Goal: Answer question/provide support

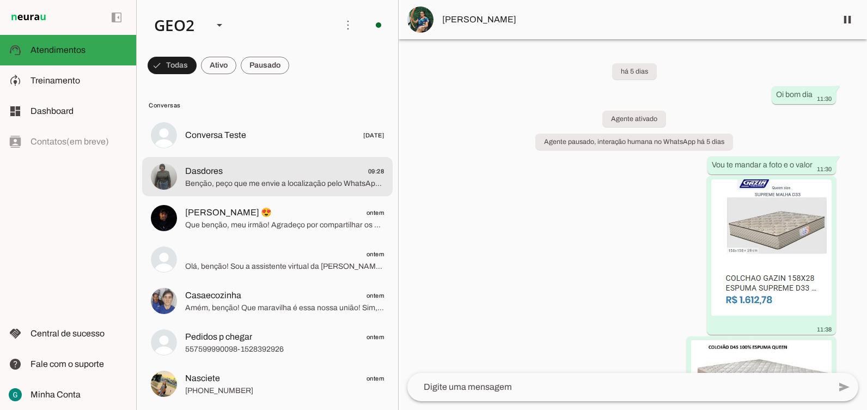
click at [284, 181] on span "Benção, peço que me envie a localização pelo WhatsApp, por [PERSON_NAME], usand…" at bounding box center [284, 183] width 199 height 11
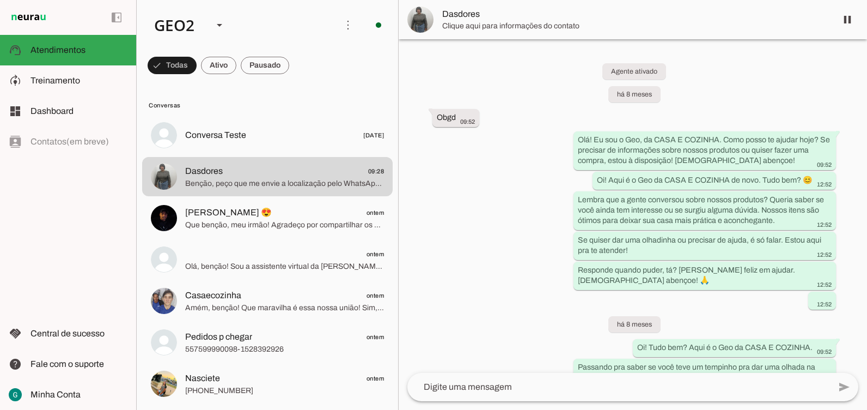
click at [493, 226] on div "Agente ativado há 8 meses Obgd 09:52 Olá! Eu sou o Geo, da CASA E COZINHA. Como…" at bounding box center [633, 205] width 469 height 333
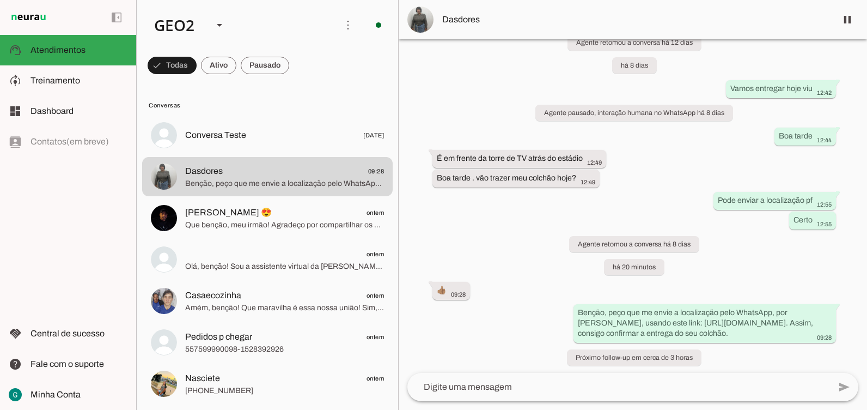
scroll to position [1703, 0]
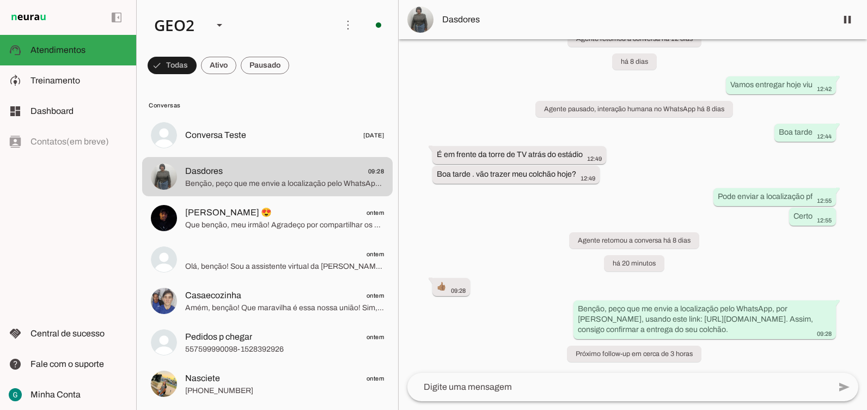
click at [524, 231] on div "Agente ativado há 8 meses Obgd 09:52 Olá! Eu sou o Geo, da CASA E COZINHA. Como…" at bounding box center [633, 205] width 469 height 333
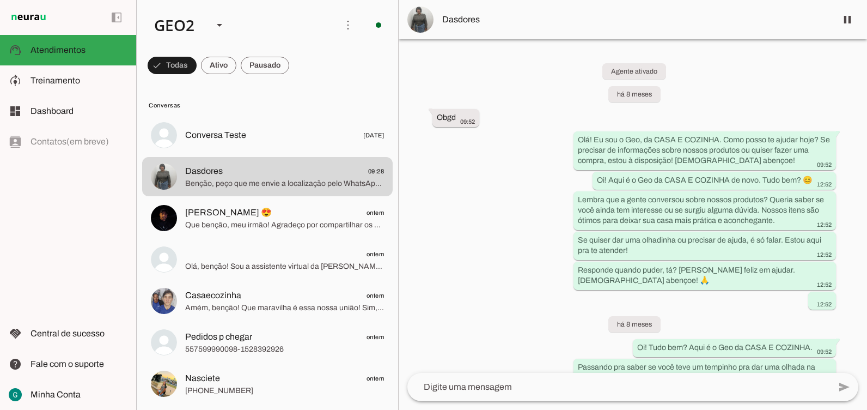
click at [520, 191] on div "Agente ativado há 8 meses Obgd 09:52 Olá! Eu sou o Geo, da CASA E COZINHA. Como…" at bounding box center [633, 205] width 469 height 333
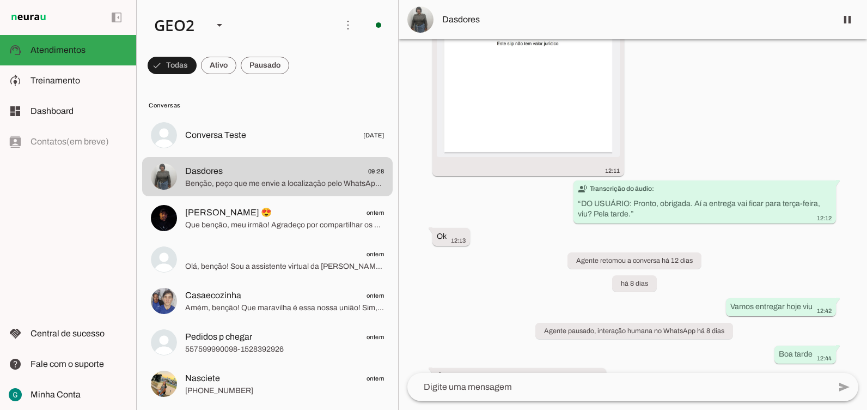
scroll to position [1703, 0]
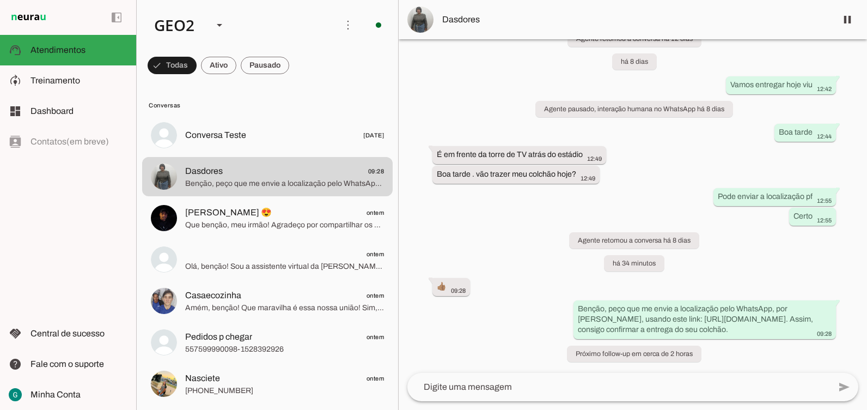
click at [498, 213] on div "Agente ativado há 8 meses Obgd 09:52 Olá! Eu sou o Geo, da CASA E COZINHA. Como…" at bounding box center [633, 205] width 469 height 333
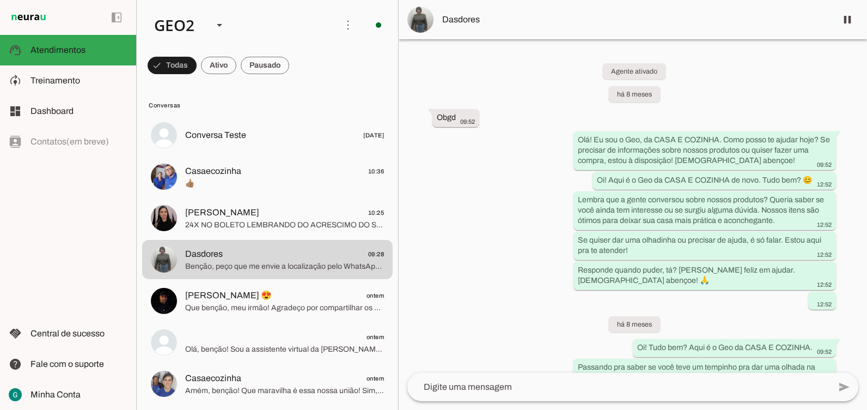
click at [498, 179] on div "Agente ativado há 8 meses Obgd 09:52 Olá! Eu sou o Geo, da CASA E COZINHA. Como…" at bounding box center [633, 205] width 469 height 333
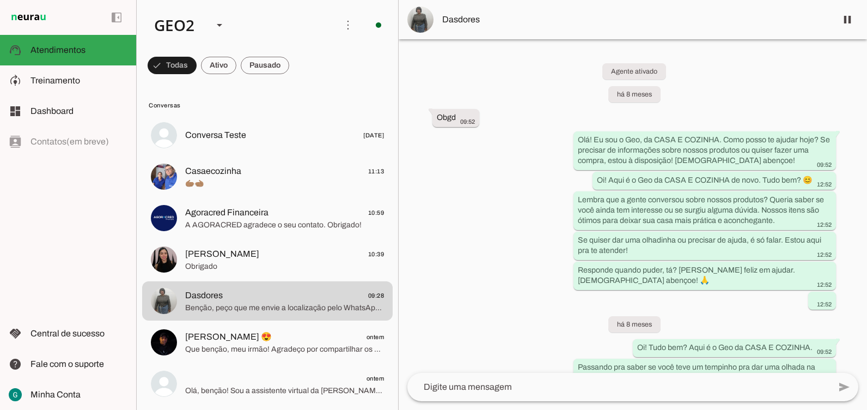
click at [480, 253] on div "Agente ativado há 8 meses Obgd 09:52 Olá! Eu sou o Geo, da CASA E COZINHA. Como…" at bounding box center [633, 205] width 469 height 333
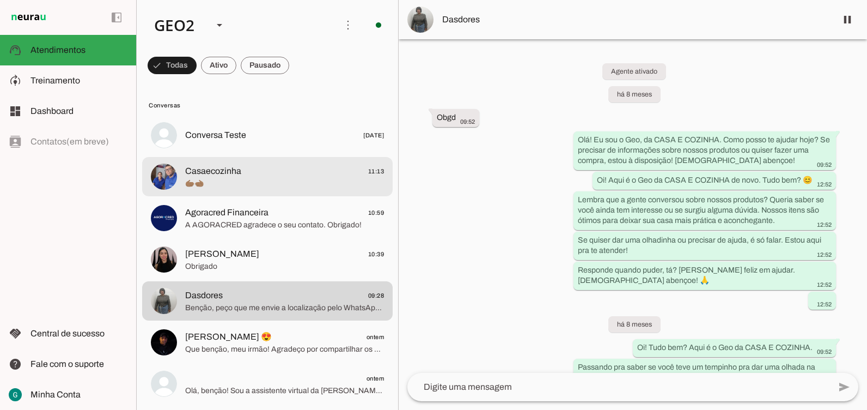
click at [197, 178] on span "🫱🏽‍🫲🏽" at bounding box center [284, 183] width 199 height 11
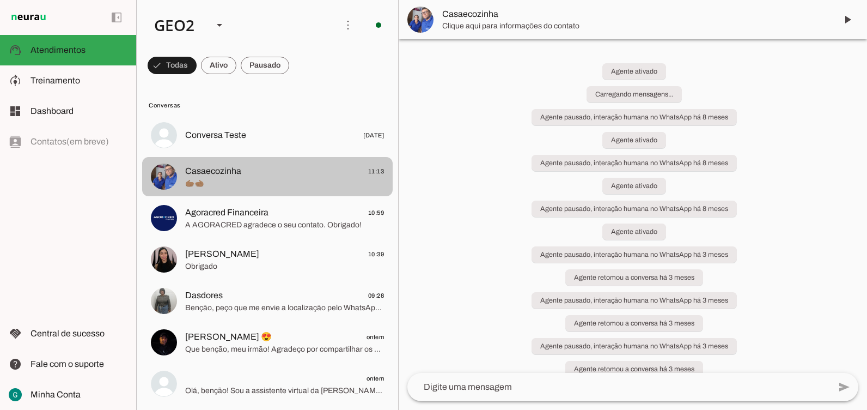
click at [800, 260] on div "Agente ativado Carregando mensagens... Agente pausado, interação humana no What…" at bounding box center [633, 205] width 469 height 333
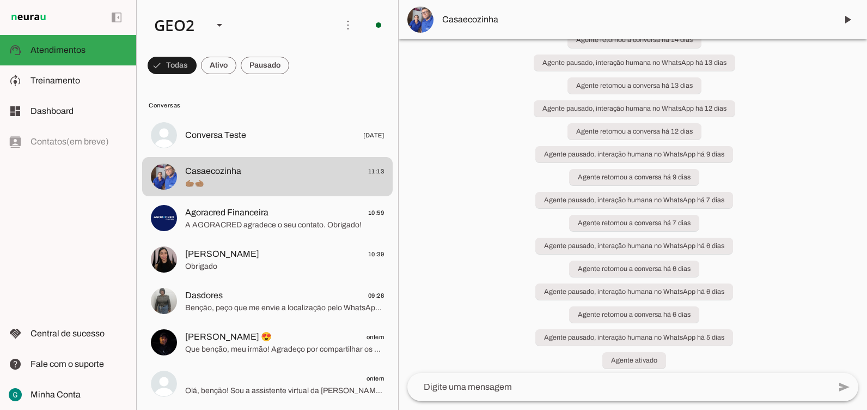
scroll to position [1320, 0]
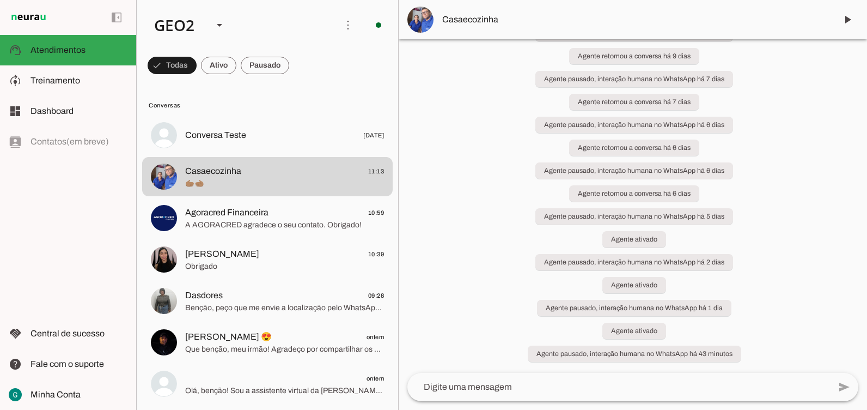
click at [800, 258] on div "Agente ativado Carregando mensagens... Agente pausado, interação humana no What…" at bounding box center [633, 205] width 469 height 333
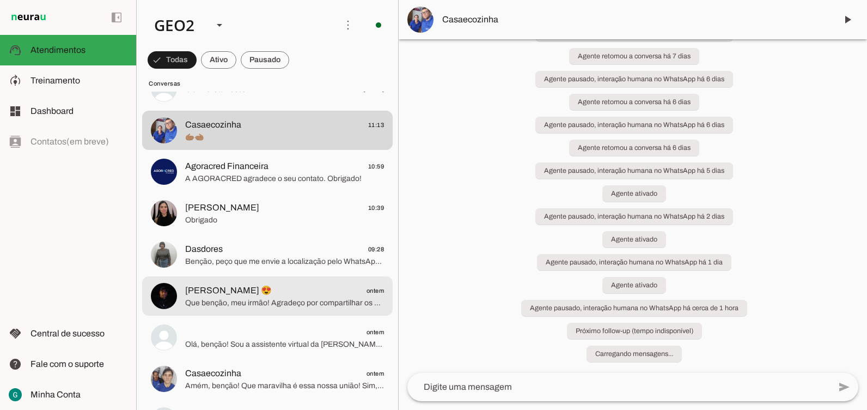
scroll to position [0, 0]
